Goal: Task Accomplishment & Management: Manage account settings

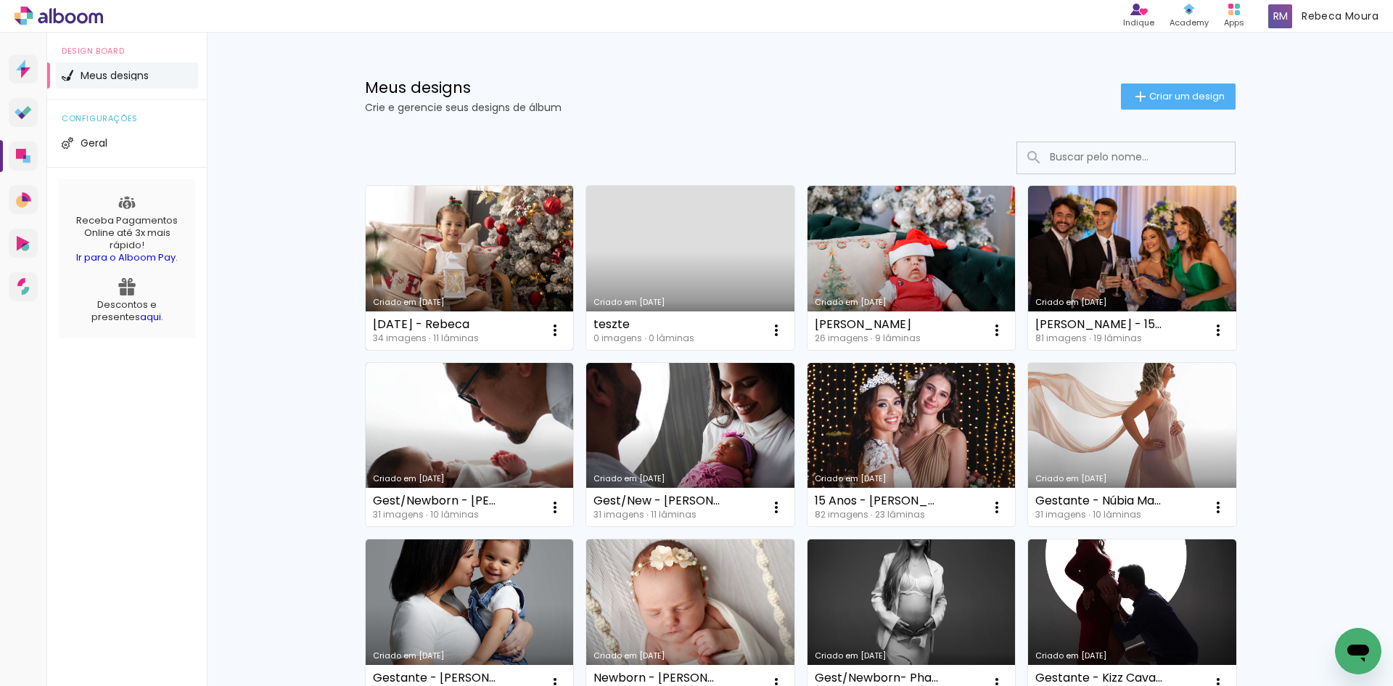
click at [471, 285] on link "Criado em [DATE]" at bounding box center [470, 268] width 208 height 164
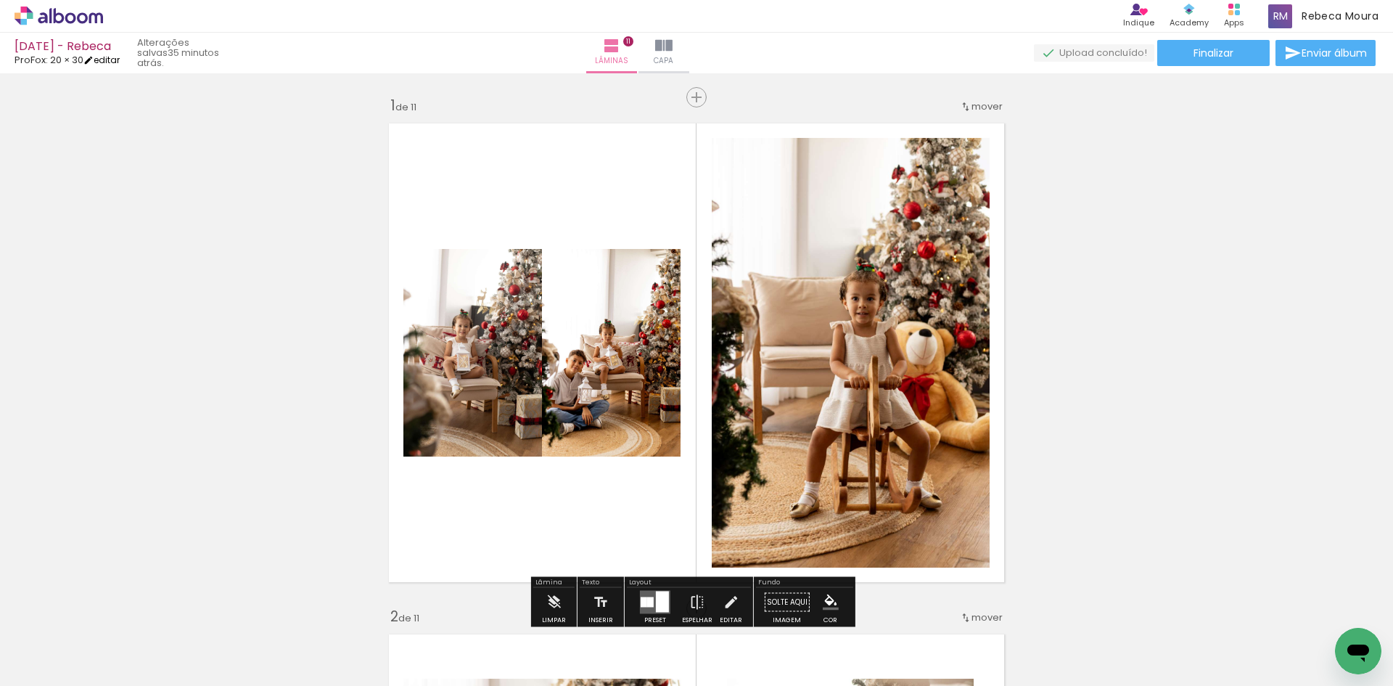
click at [94, 61] on iron-icon at bounding box center [88, 60] width 10 height 10
type input "0"
